Goal: Navigation & Orientation: Go to known website

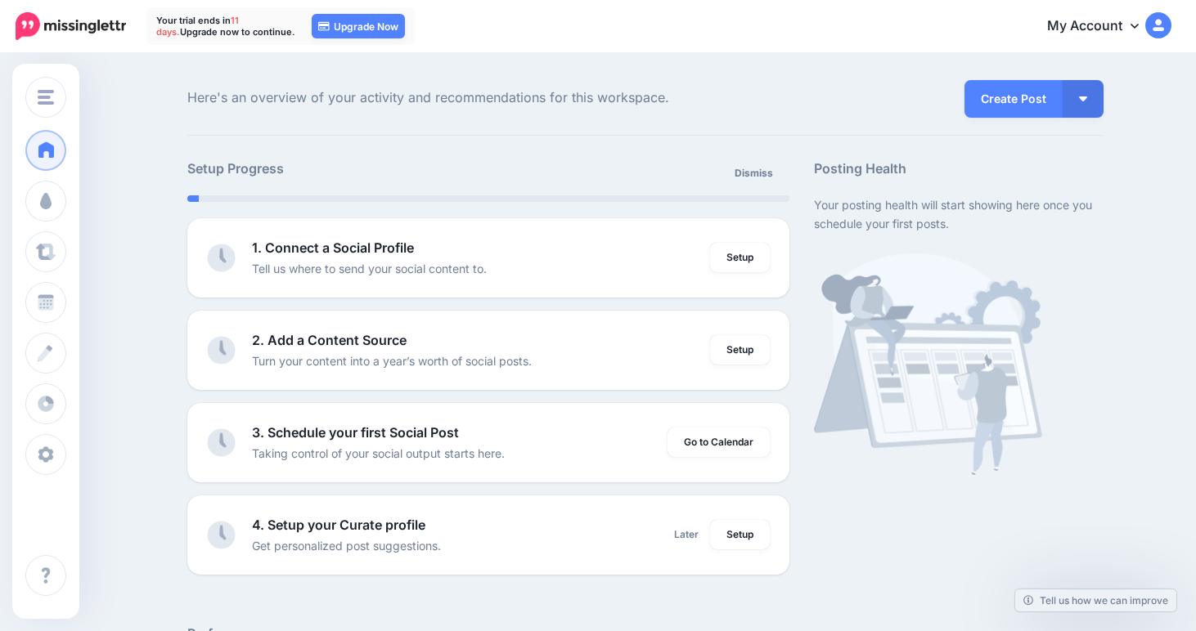
click at [1145, 23] on img at bounding box center [1158, 25] width 26 height 26
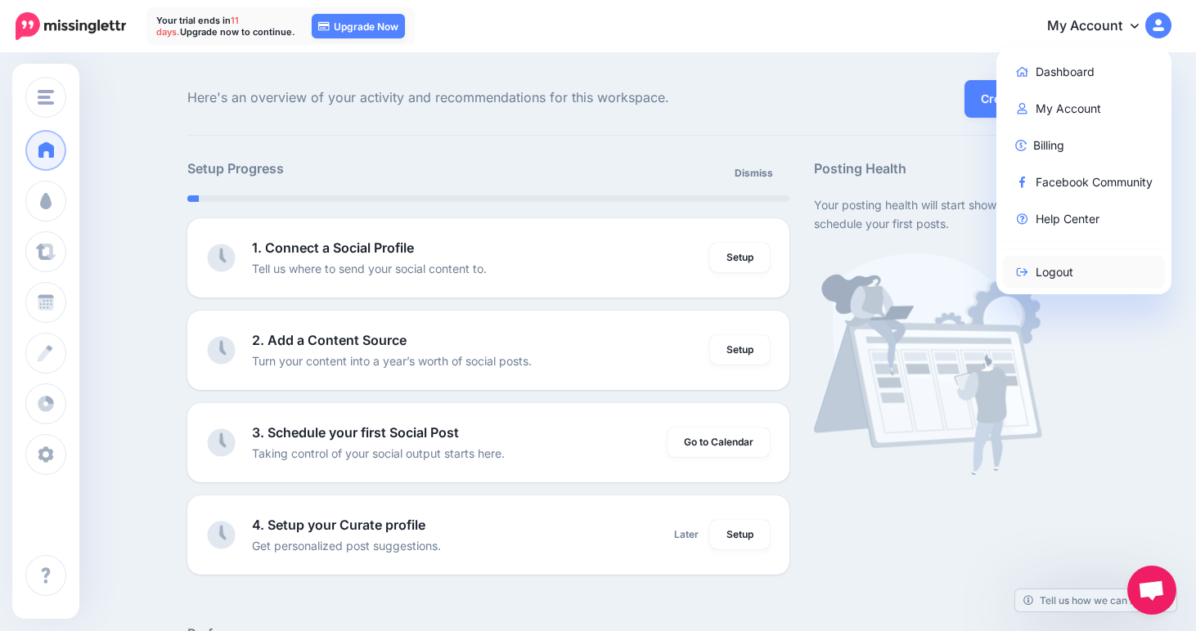
click at [1081, 267] on link "Logout" at bounding box center [1084, 272] width 163 height 32
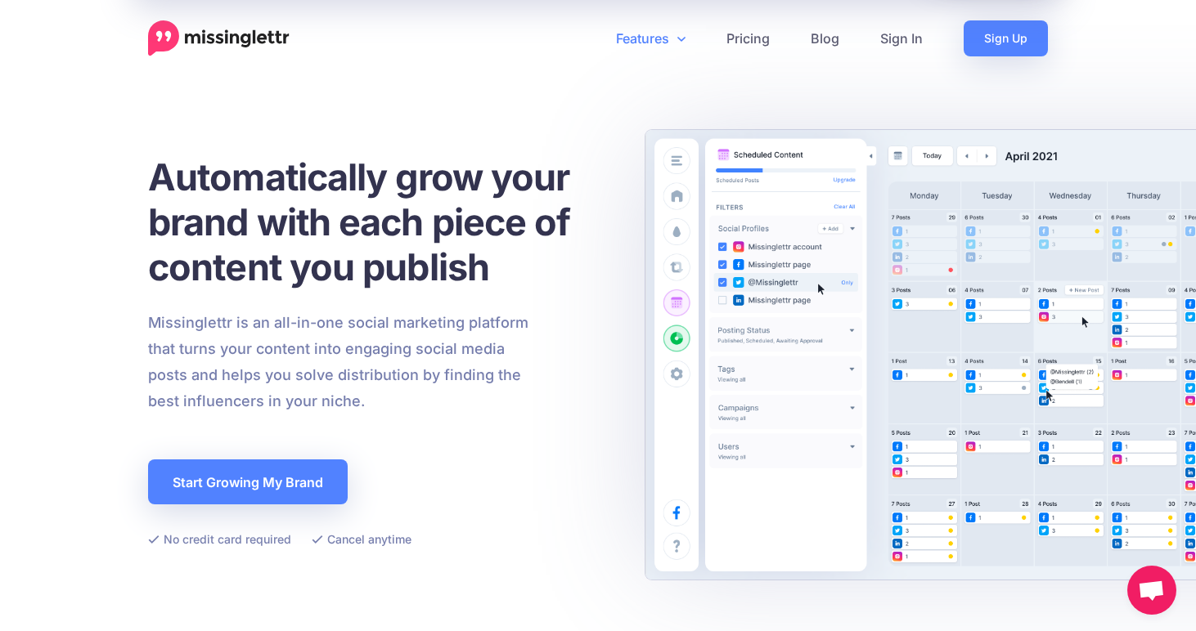
click at [676, 36] on link "Features" at bounding box center [650, 38] width 110 height 36
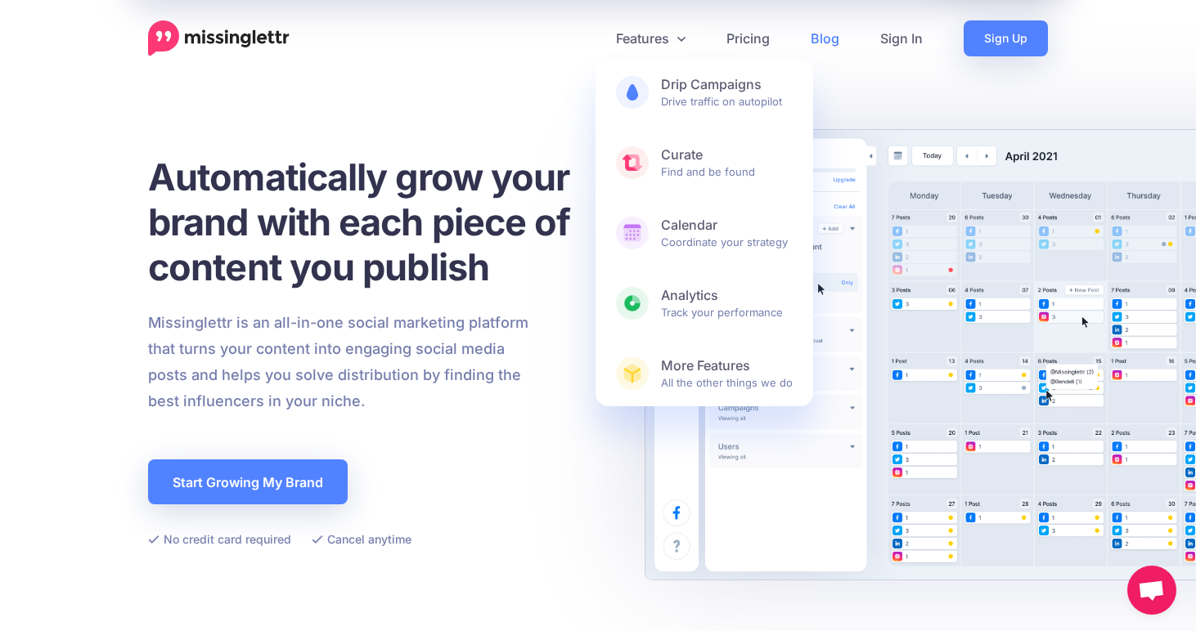
click at [832, 38] on link "Blog" at bounding box center [825, 38] width 70 height 36
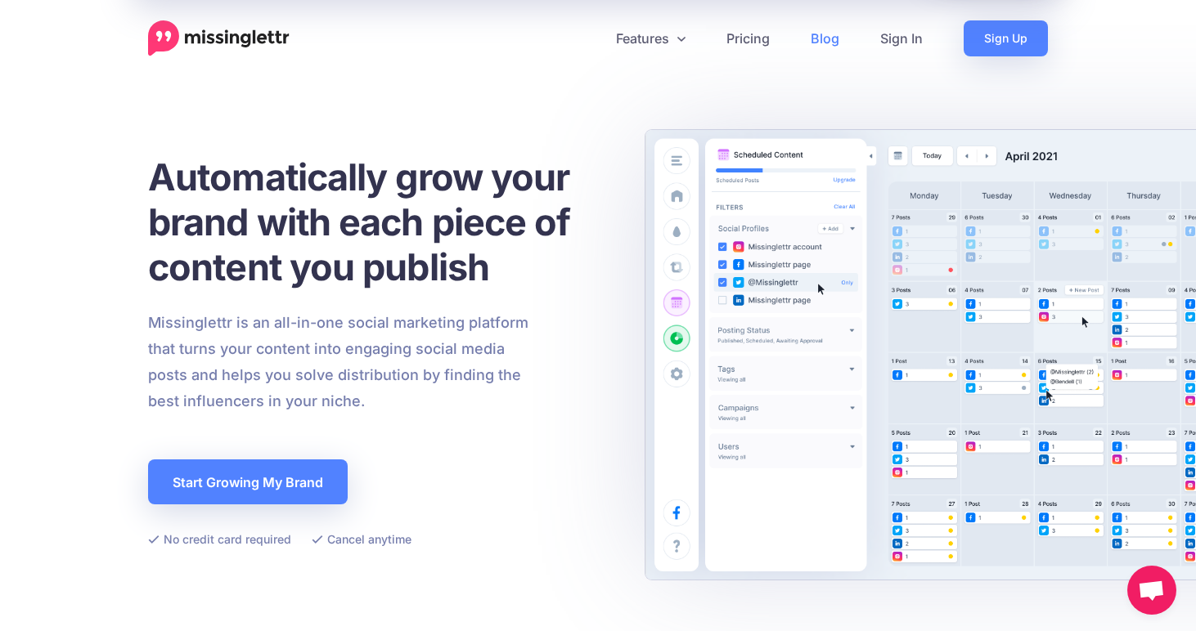
click at [832, 38] on link "Blog" at bounding box center [825, 38] width 70 height 36
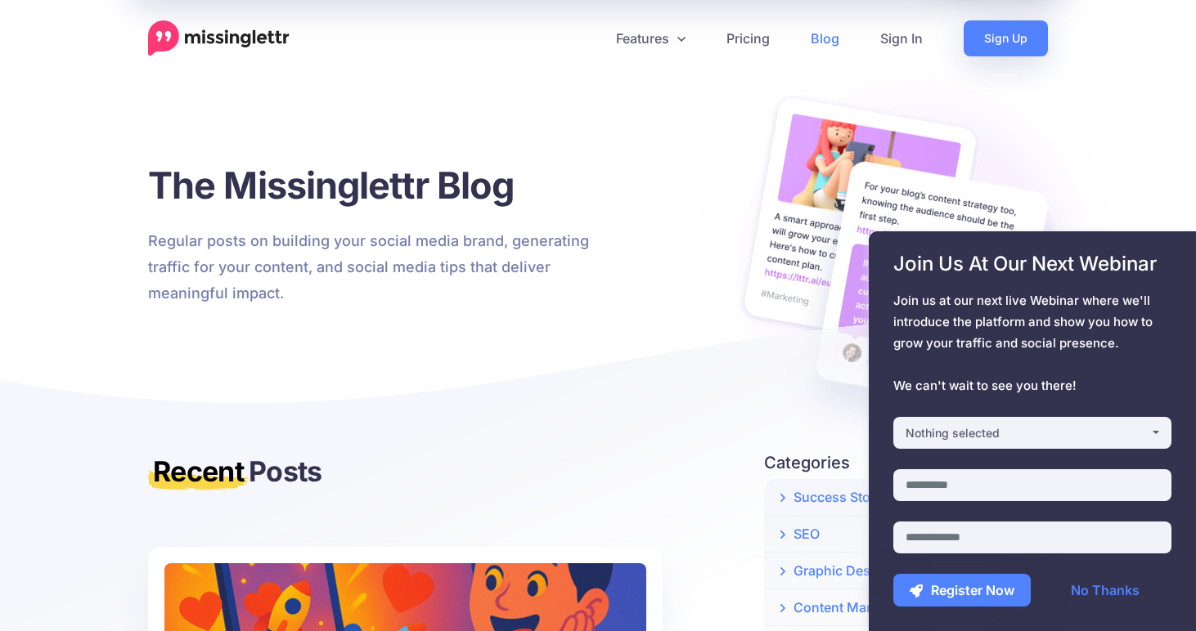
click at [185, 41] on img at bounding box center [219, 38] width 142 height 36
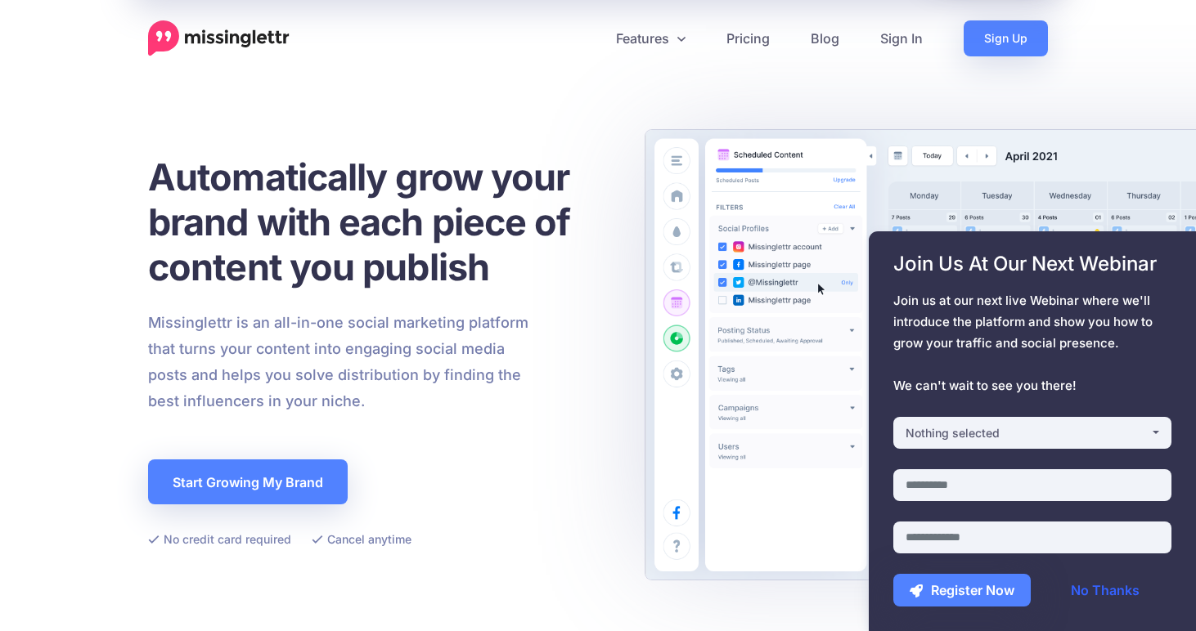
click at [1120, 594] on link "No Thanks" at bounding box center [1105, 590] width 133 height 33
